Goal: Browse casually

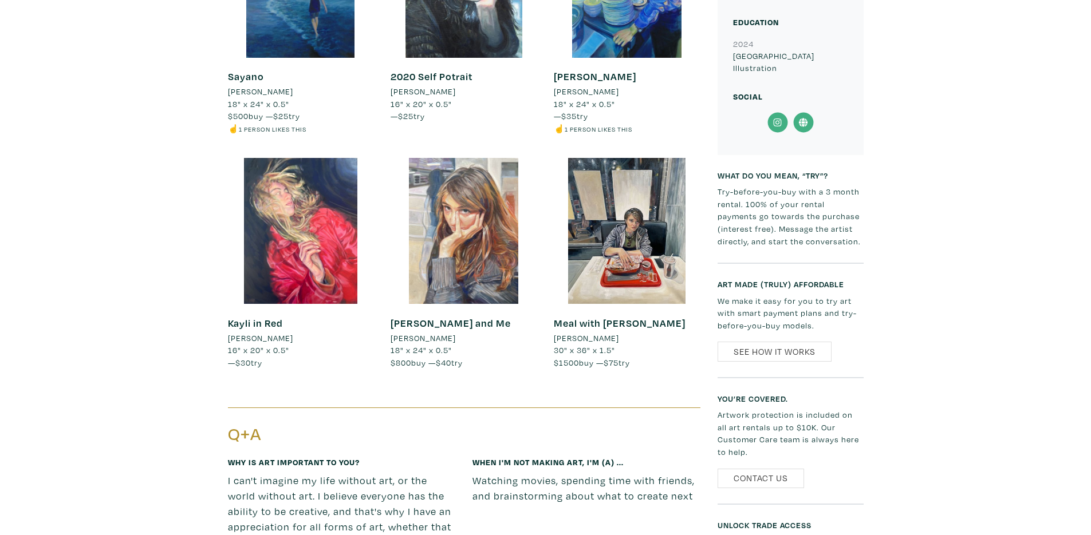
scroll to position [756, 0]
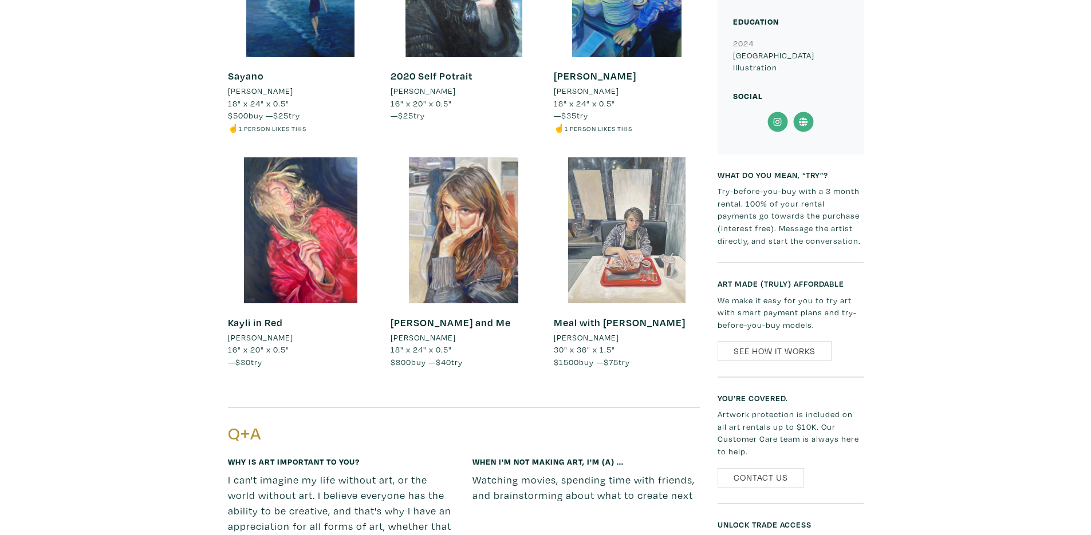
click at [606, 259] on div at bounding box center [627, 230] width 146 height 146
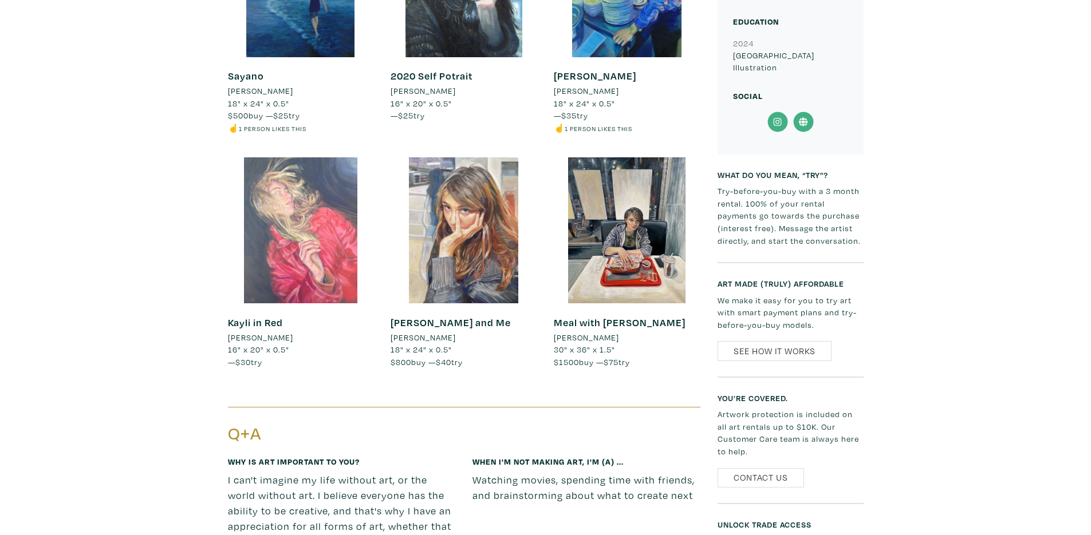
click at [294, 261] on div at bounding box center [301, 230] width 146 height 146
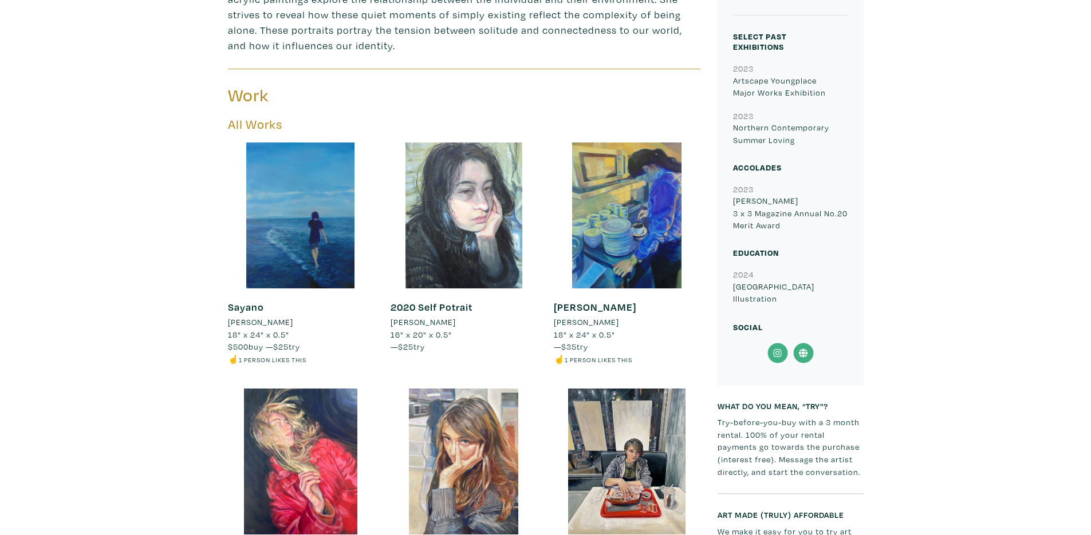
scroll to position [550, 0]
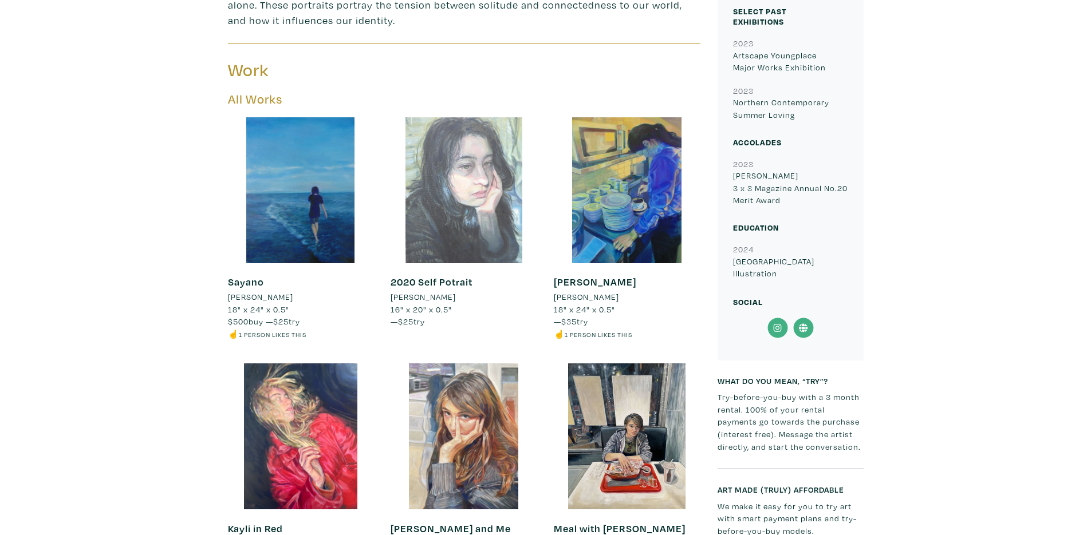
click at [493, 180] on div at bounding box center [463, 190] width 146 height 146
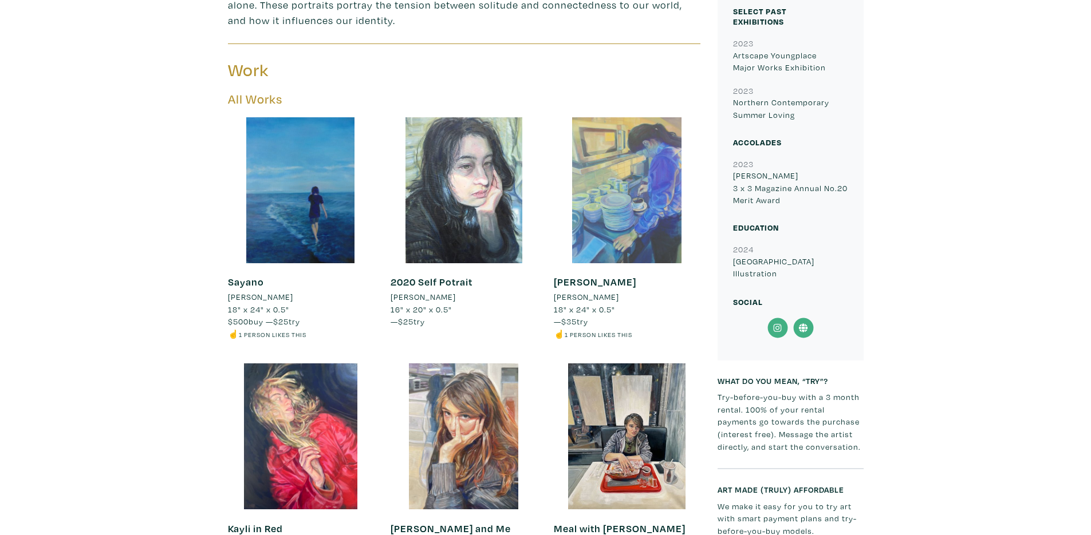
click at [633, 220] on div at bounding box center [627, 190] width 146 height 146
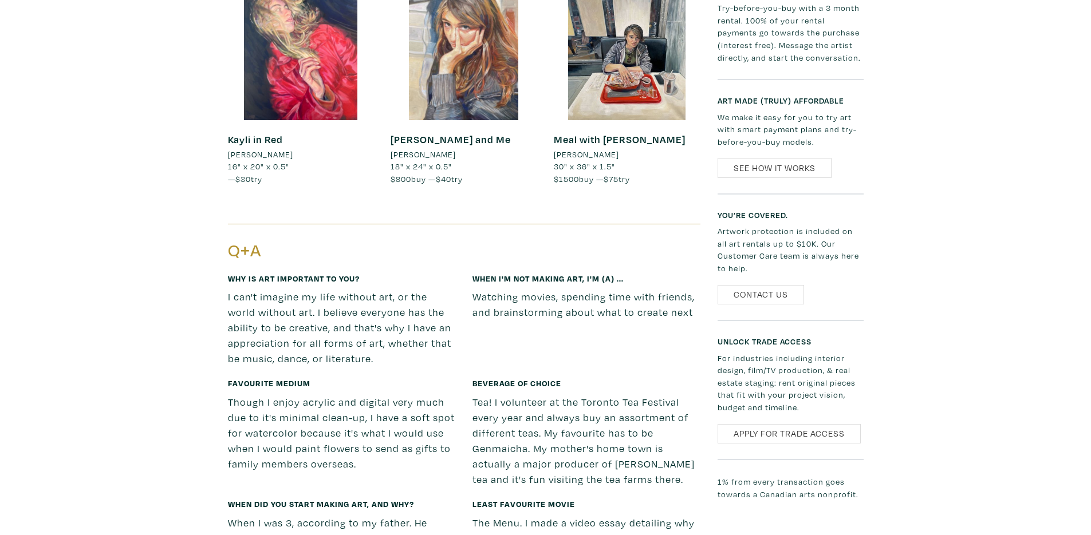
scroll to position [1099, 0]
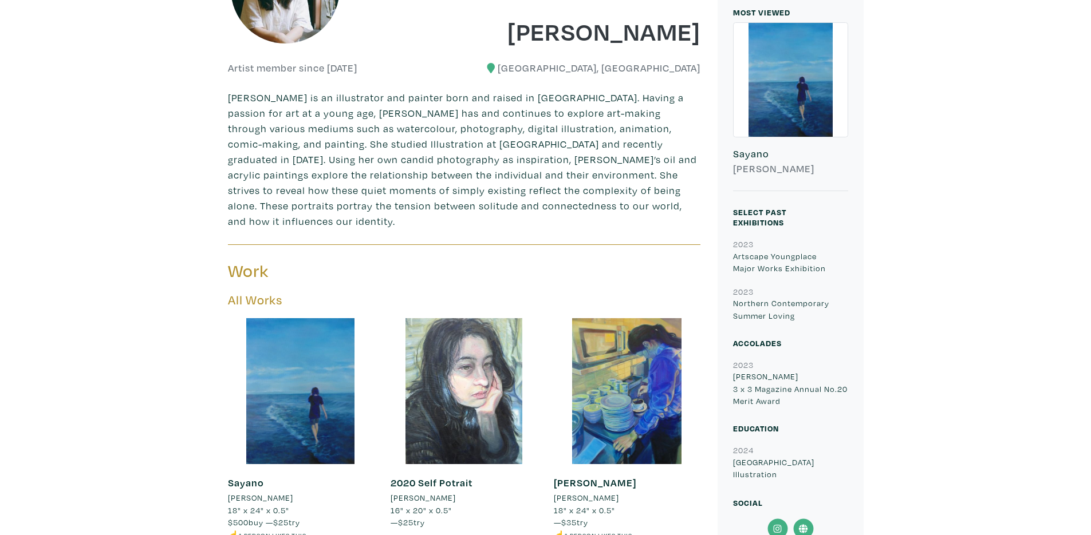
scroll to position [343, 0]
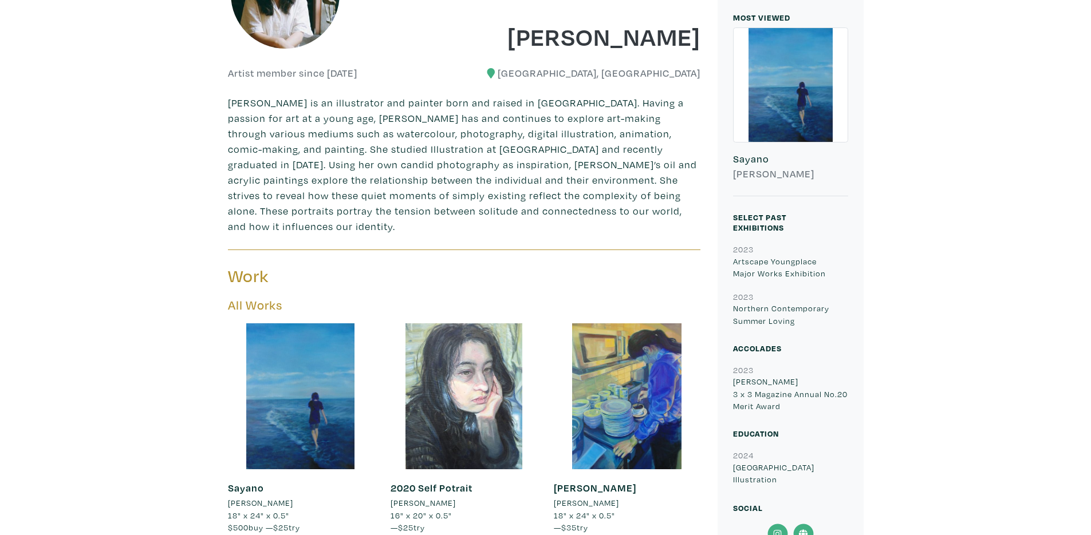
drag, startPoint x: 734, startPoint y: 392, endPoint x: 788, endPoint y: 402, distance: 54.8
click at [788, 402] on p "Mio Reynolds 3 x 3 Magazine Annual No.20 Merit Award" at bounding box center [790, 394] width 115 height 37
click at [533, 137] on p "Mio Reynolds is an illustrator and painter born and raised in Toronto. Having a…" at bounding box center [464, 164] width 472 height 139
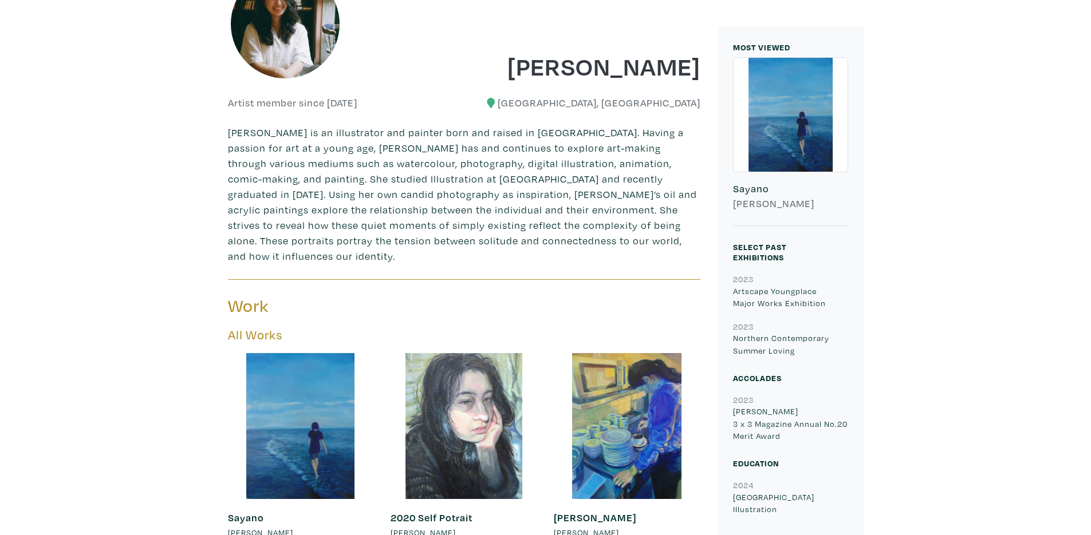
scroll to position [206, 0]
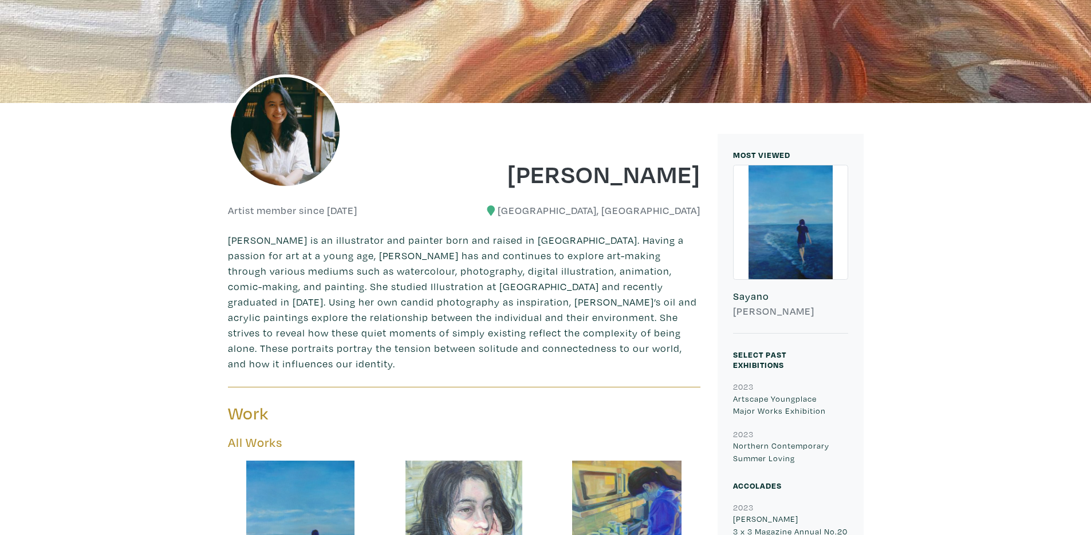
click at [283, 136] on img at bounding box center [285, 131] width 114 height 114
click at [782, 249] on div at bounding box center [790, 222] width 114 height 114
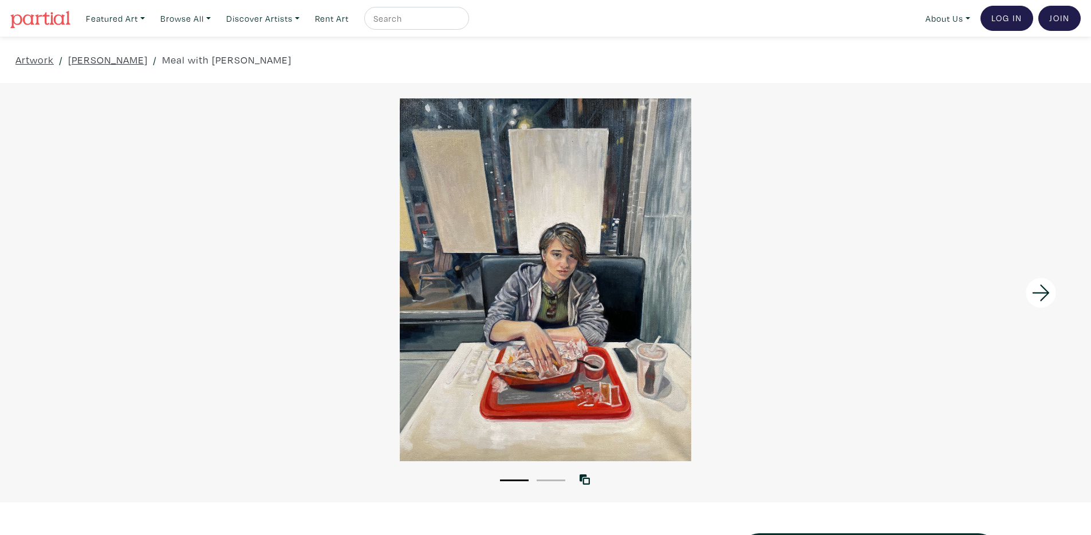
click at [1042, 289] on icon at bounding box center [1040, 293] width 39 height 31
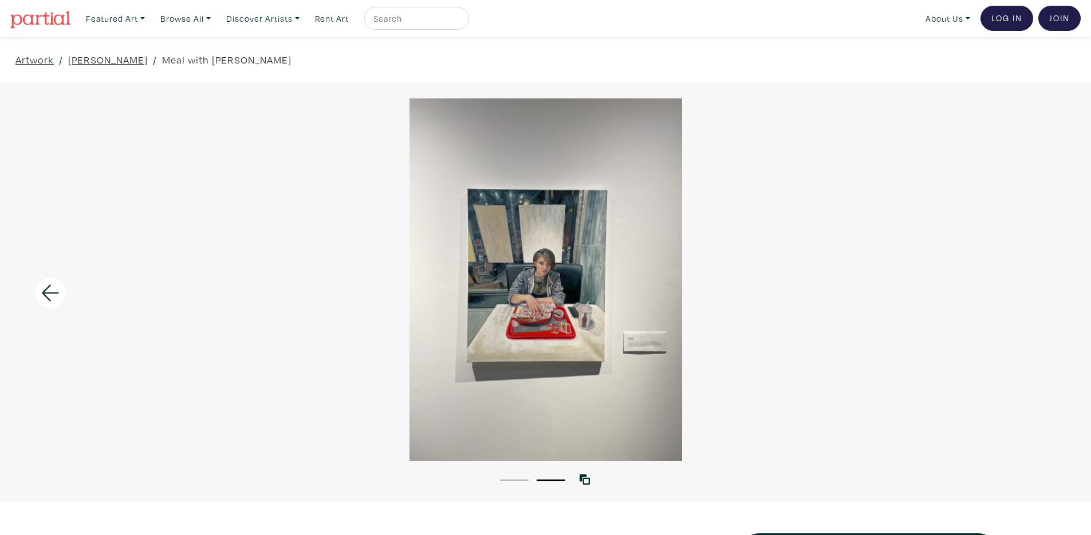
click at [574, 309] on div at bounding box center [545, 279] width 1091 height 363
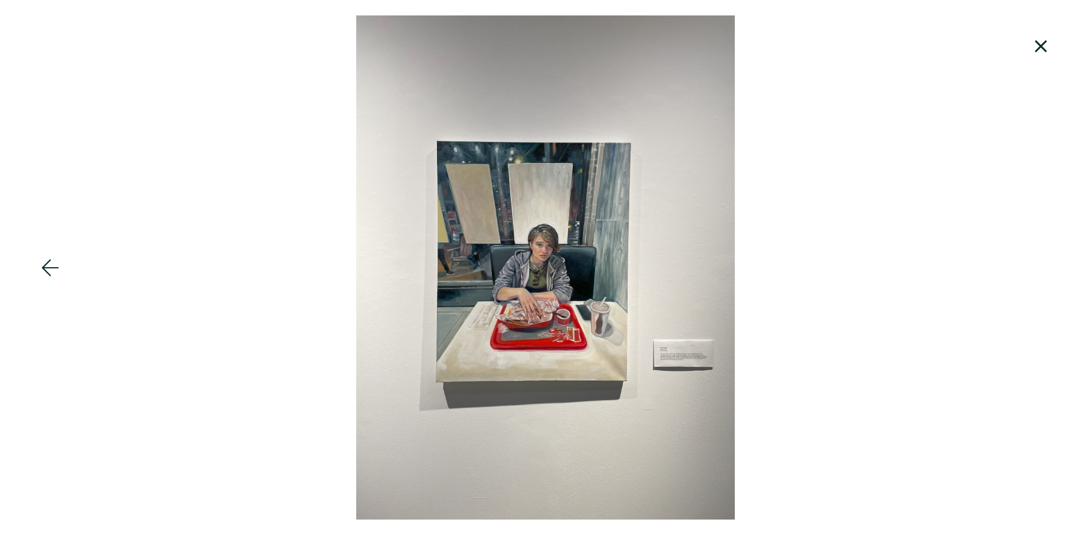
click at [650, 317] on div at bounding box center [545, 267] width 1091 height 504
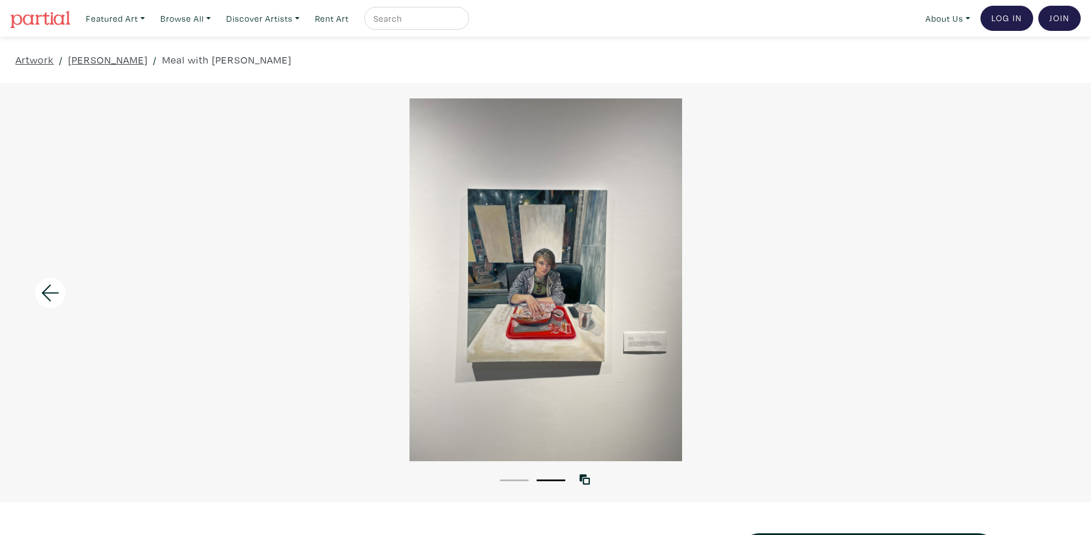
click at [650, 317] on div at bounding box center [545, 279] width 1091 height 363
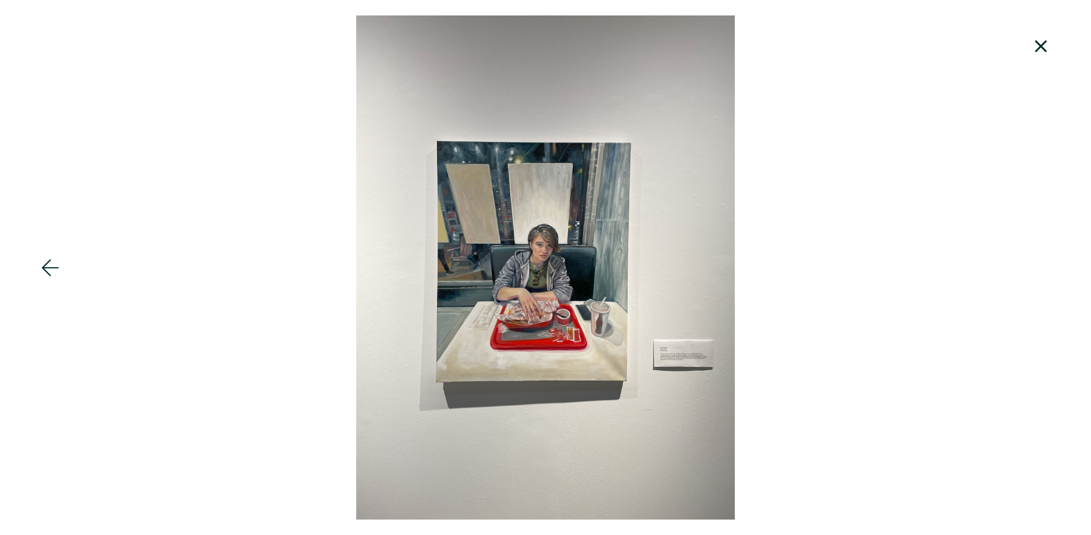
click at [46, 266] on icon at bounding box center [50, 267] width 39 height 31
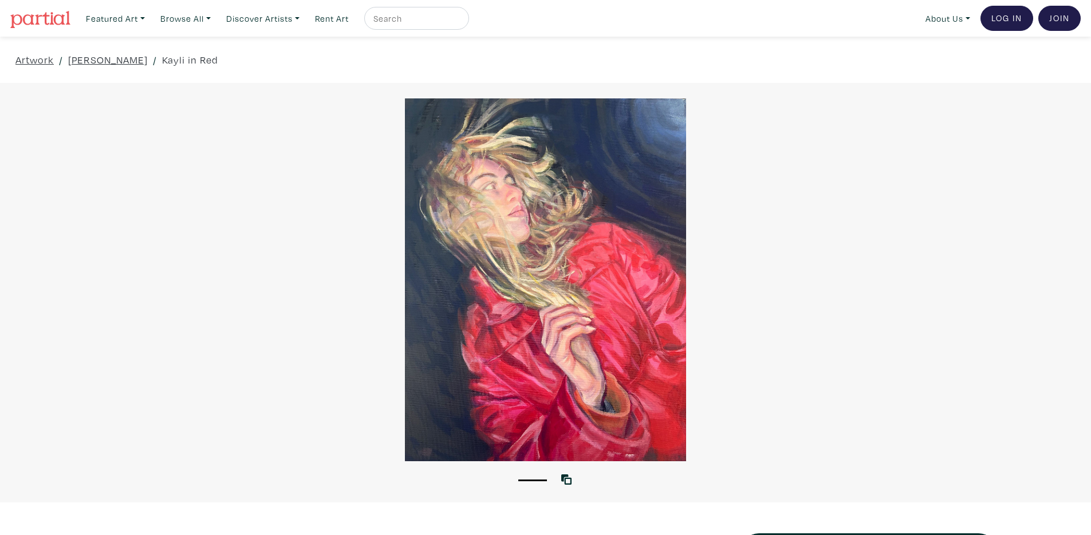
click at [534, 475] on li "1" at bounding box center [532, 479] width 29 height 11
click at [563, 476] on icon at bounding box center [566, 480] width 10 height 10
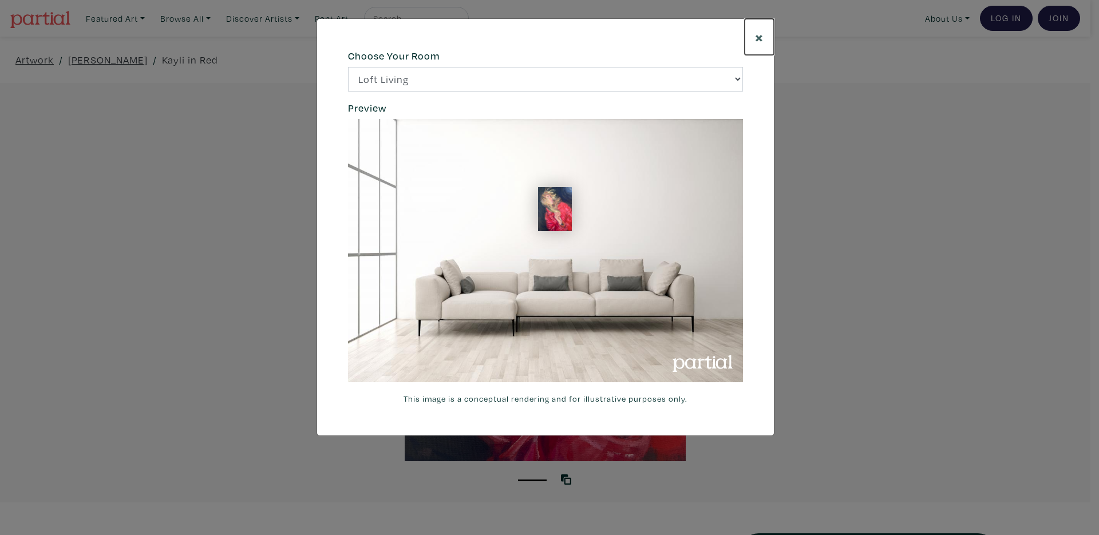
click at [760, 34] on span "×" at bounding box center [759, 37] width 9 height 20
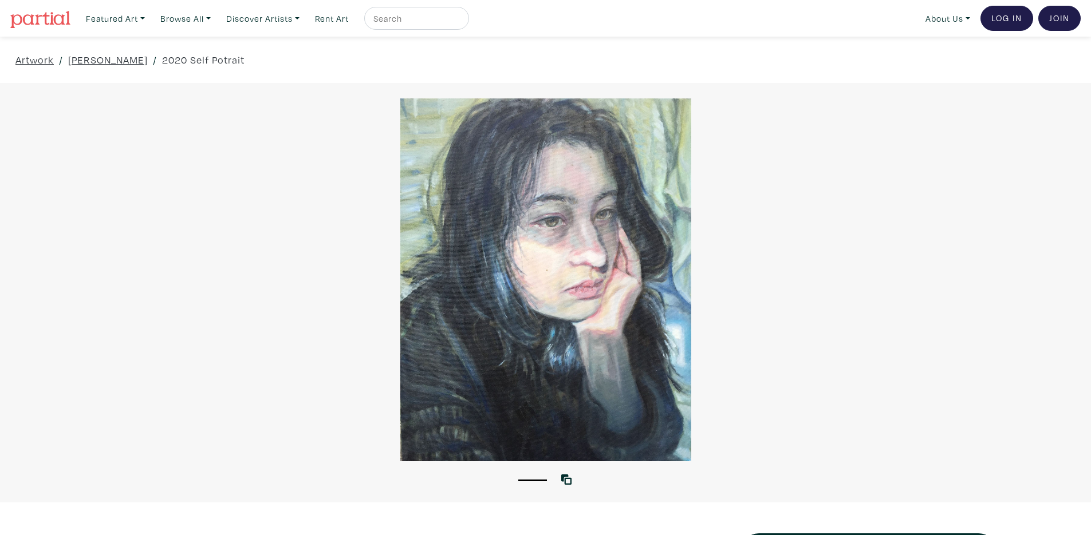
click at [568, 354] on div at bounding box center [545, 279] width 1091 height 363
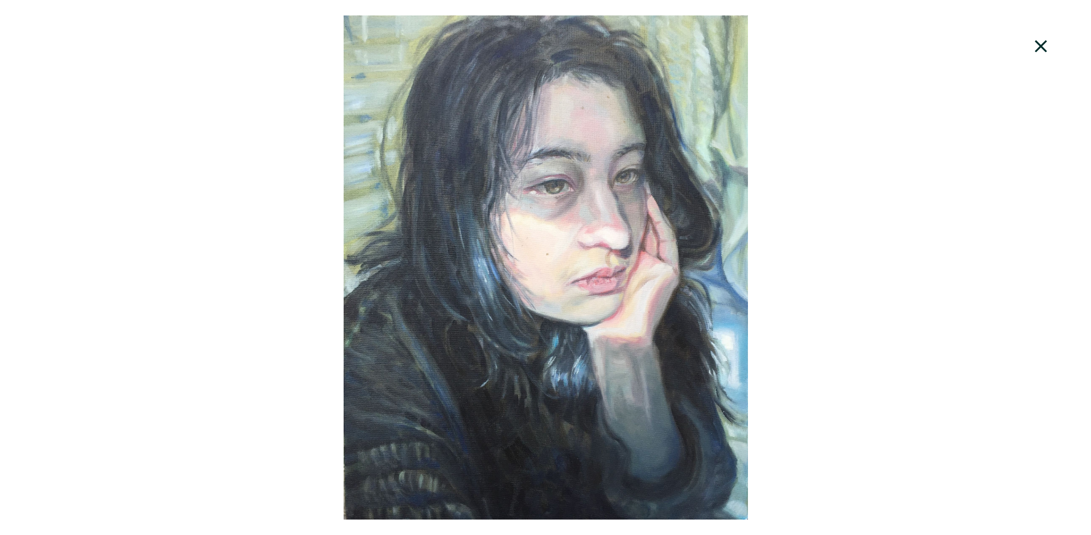
click at [617, 285] on div at bounding box center [545, 267] width 1091 height 504
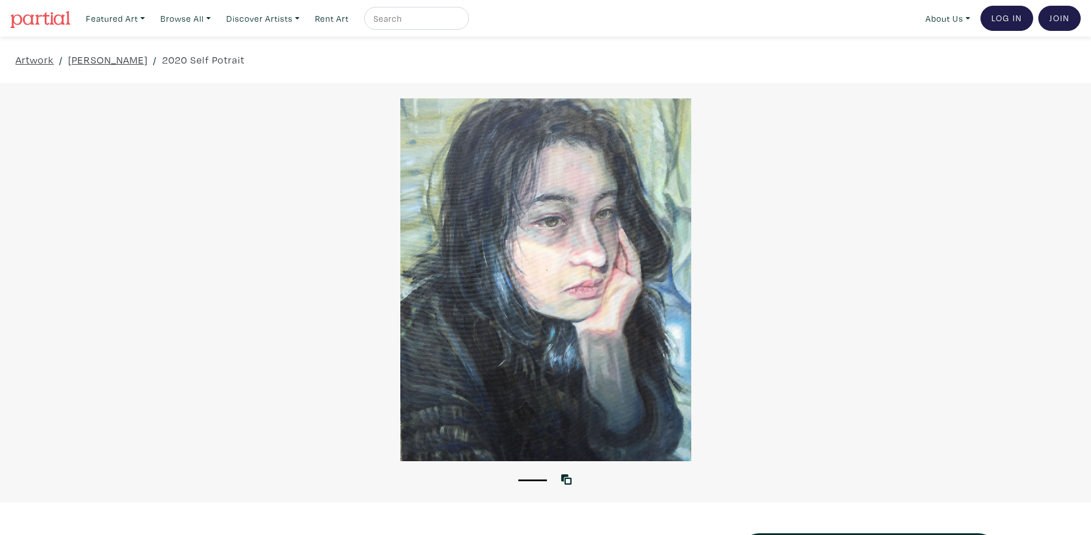
click at [611, 292] on div at bounding box center [545, 279] width 1091 height 363
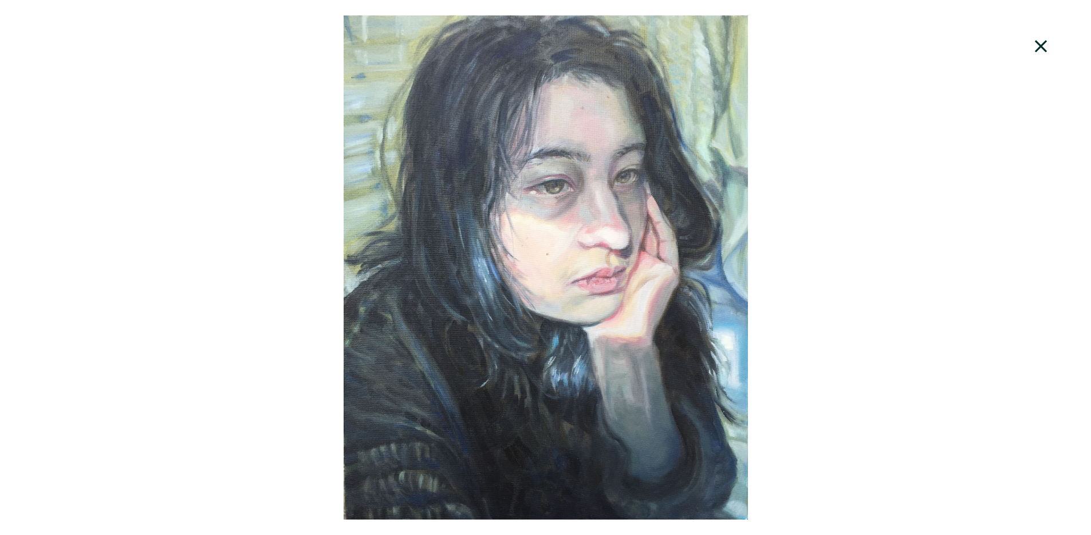
click at [665, 197] on div at bounding box center [545, 267] width 1091 height 504
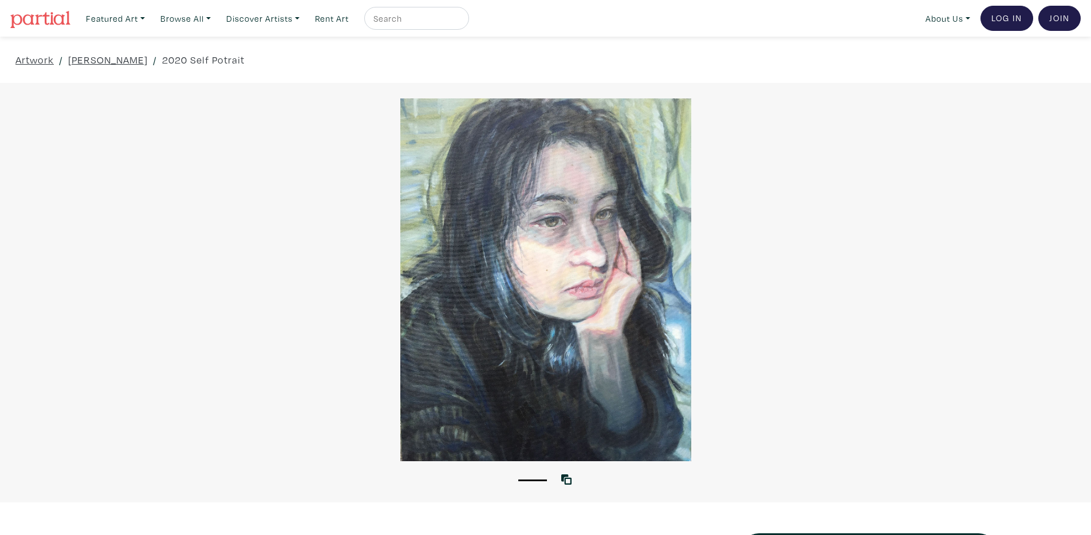
click at [560, 263] on div at bounding box center [545, 279] width 1091 height 363
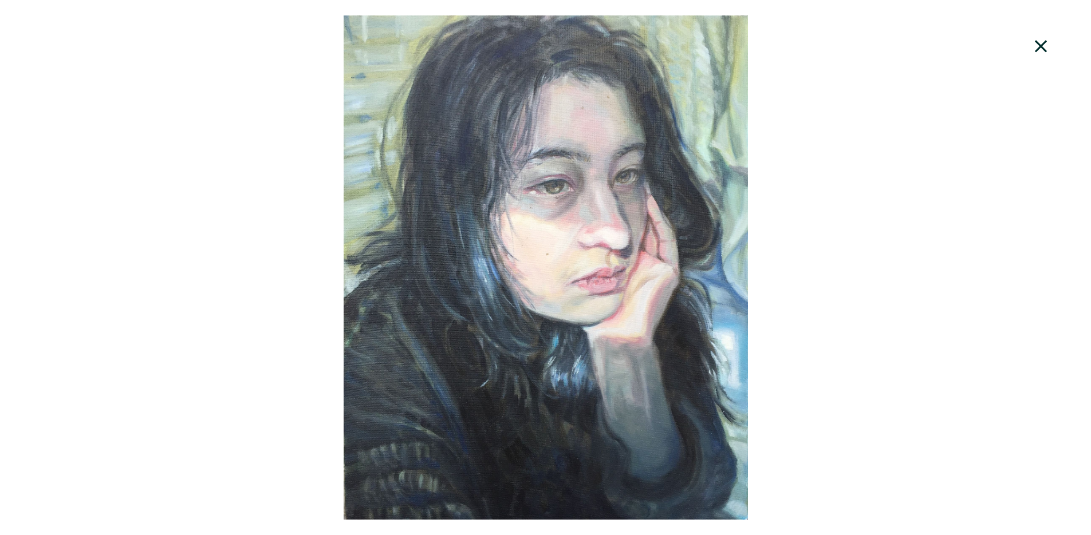
click at [593, 242] on div at bounding box center [545, 267] width 1091 height 504
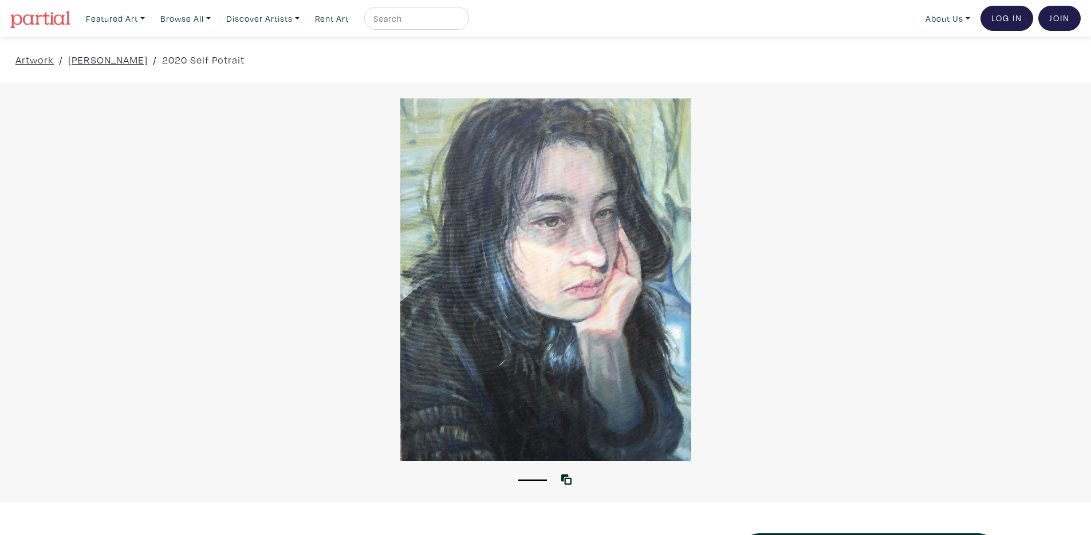
click at [625, 236] on div at bounding box center [545, 279] width 1091 height 363
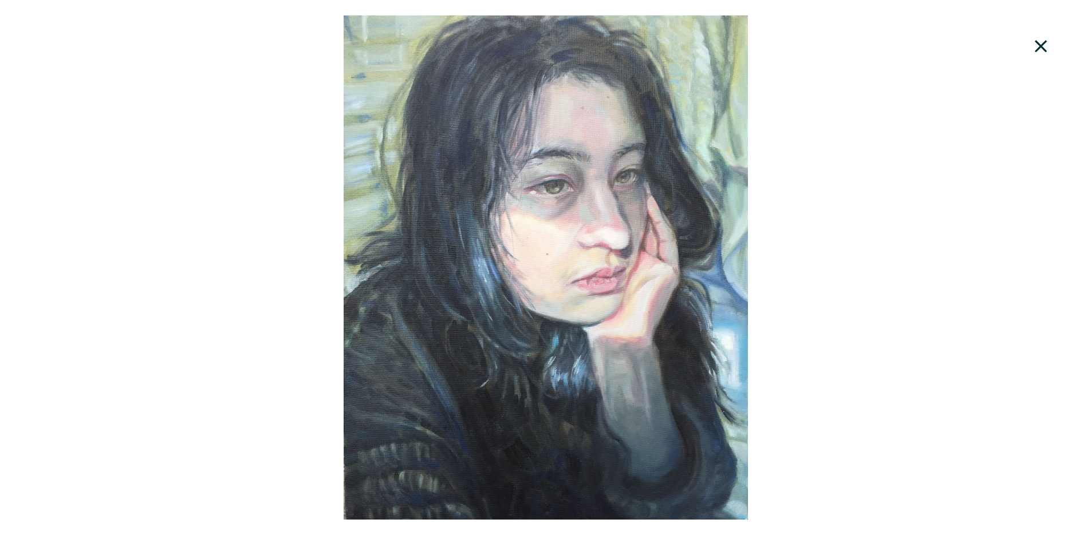
click at [1040, 48] on icon at bounding box center [1040, 46] width 12 height 12
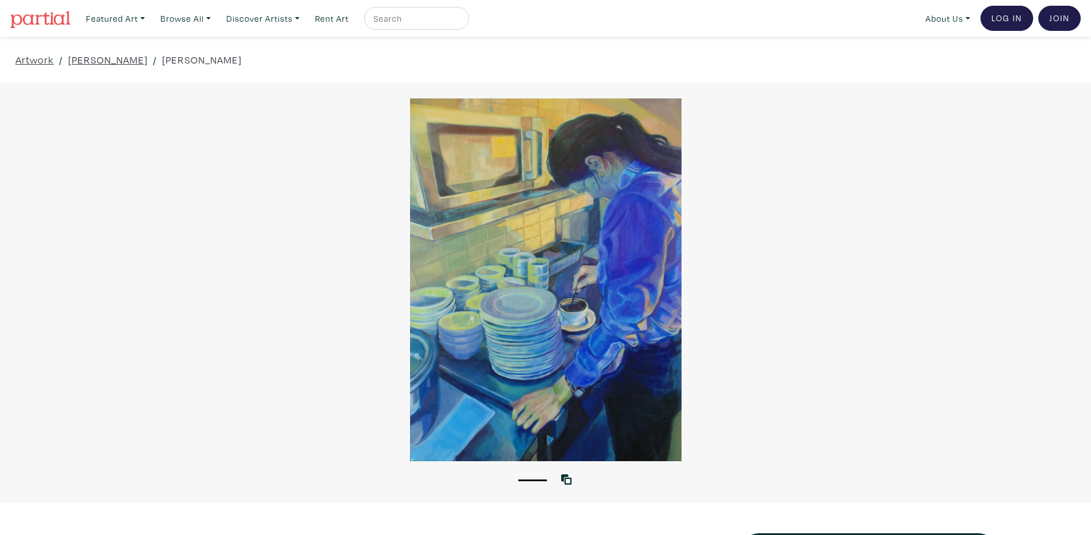
click at [579, 339] on div at bounding box center [545, 279] width 1091 height 363
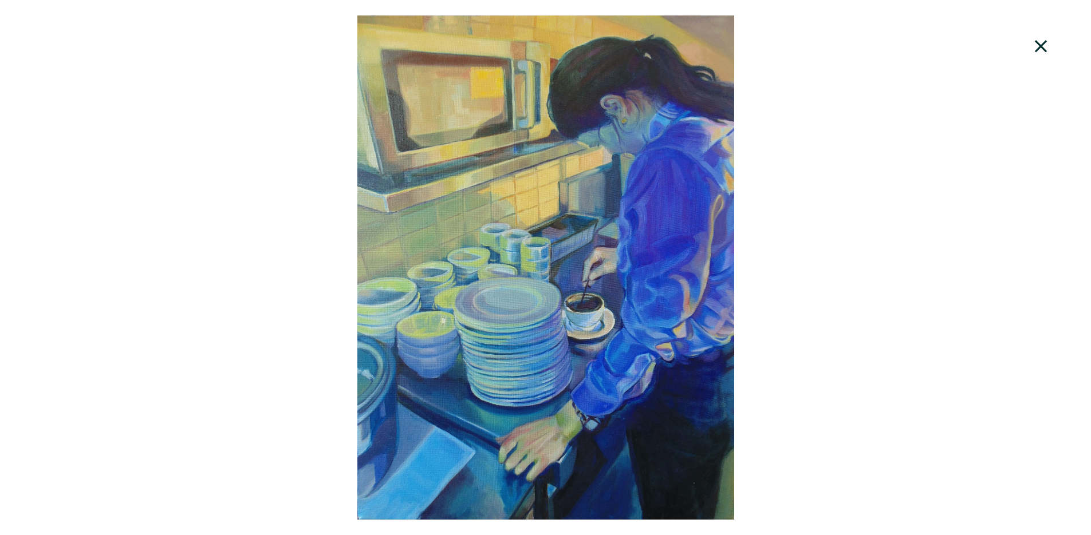
click at [1034, 59] on icon at bounding box center [1040, 46] width 39 height 31
